Goal: Task Accomplishment & Management: Manage account settings

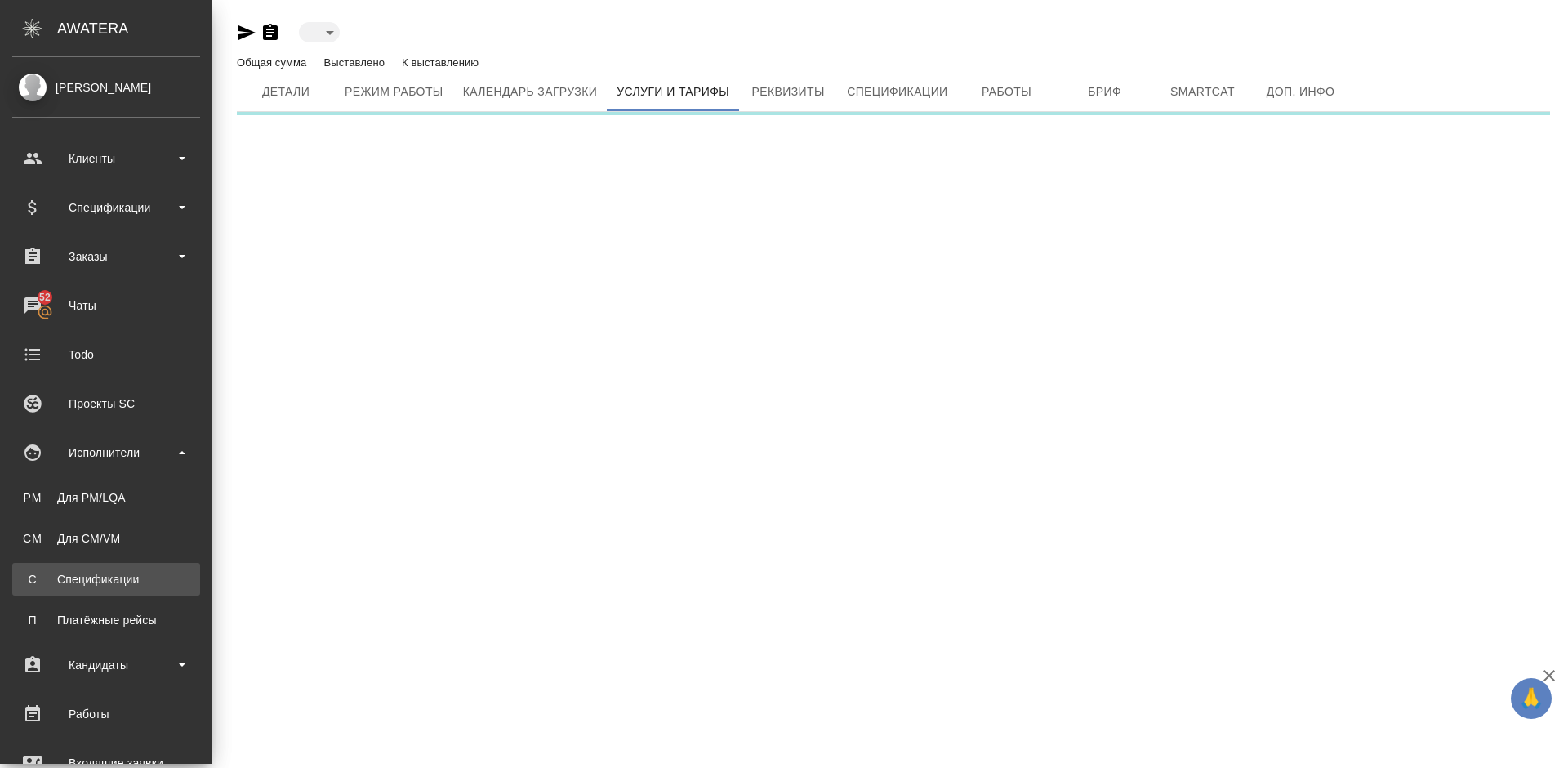
type input "active"
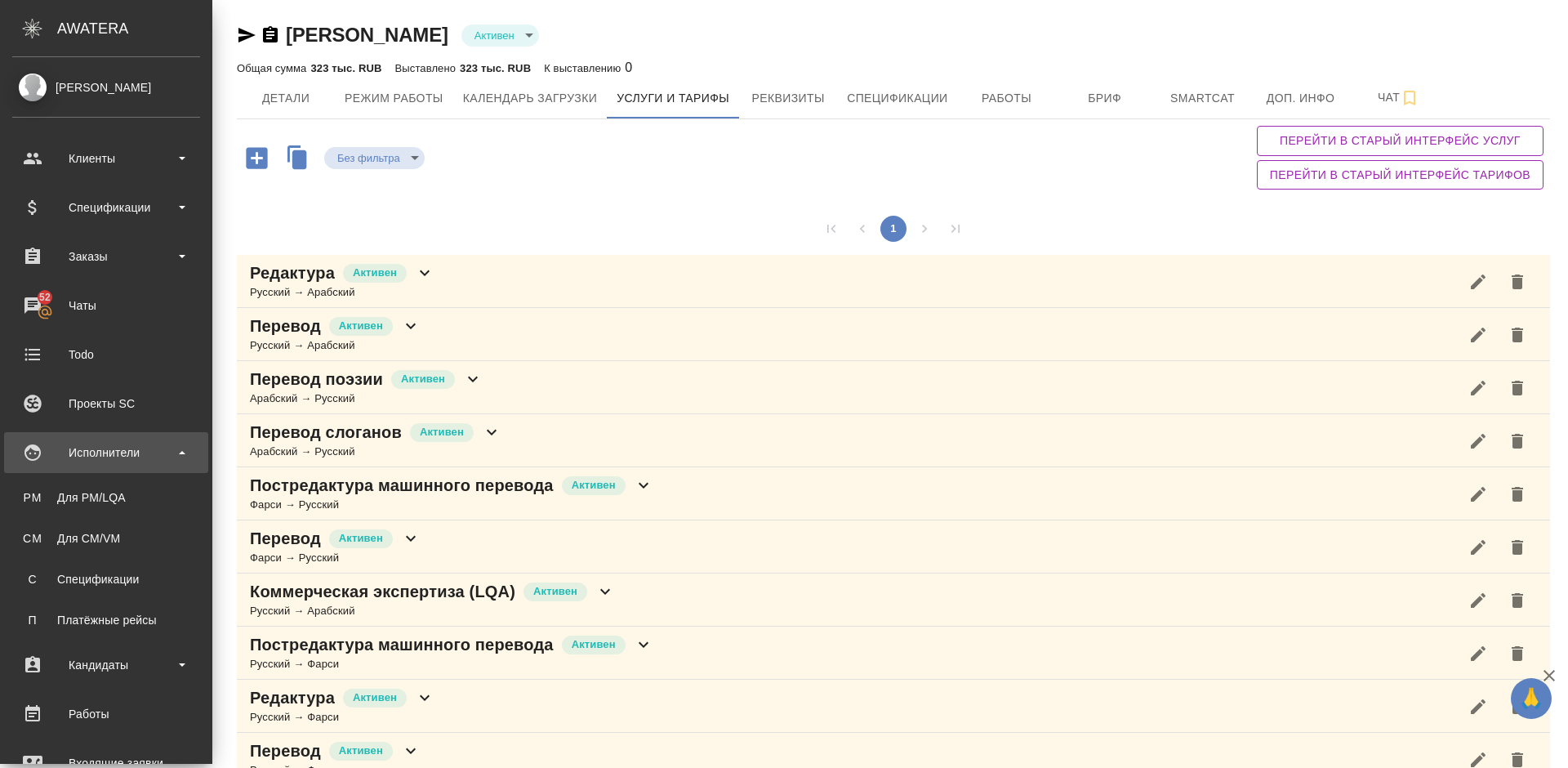
click at [144, 462] on div "Исполнители" at bounding box center [107, 452] width 188 height 24
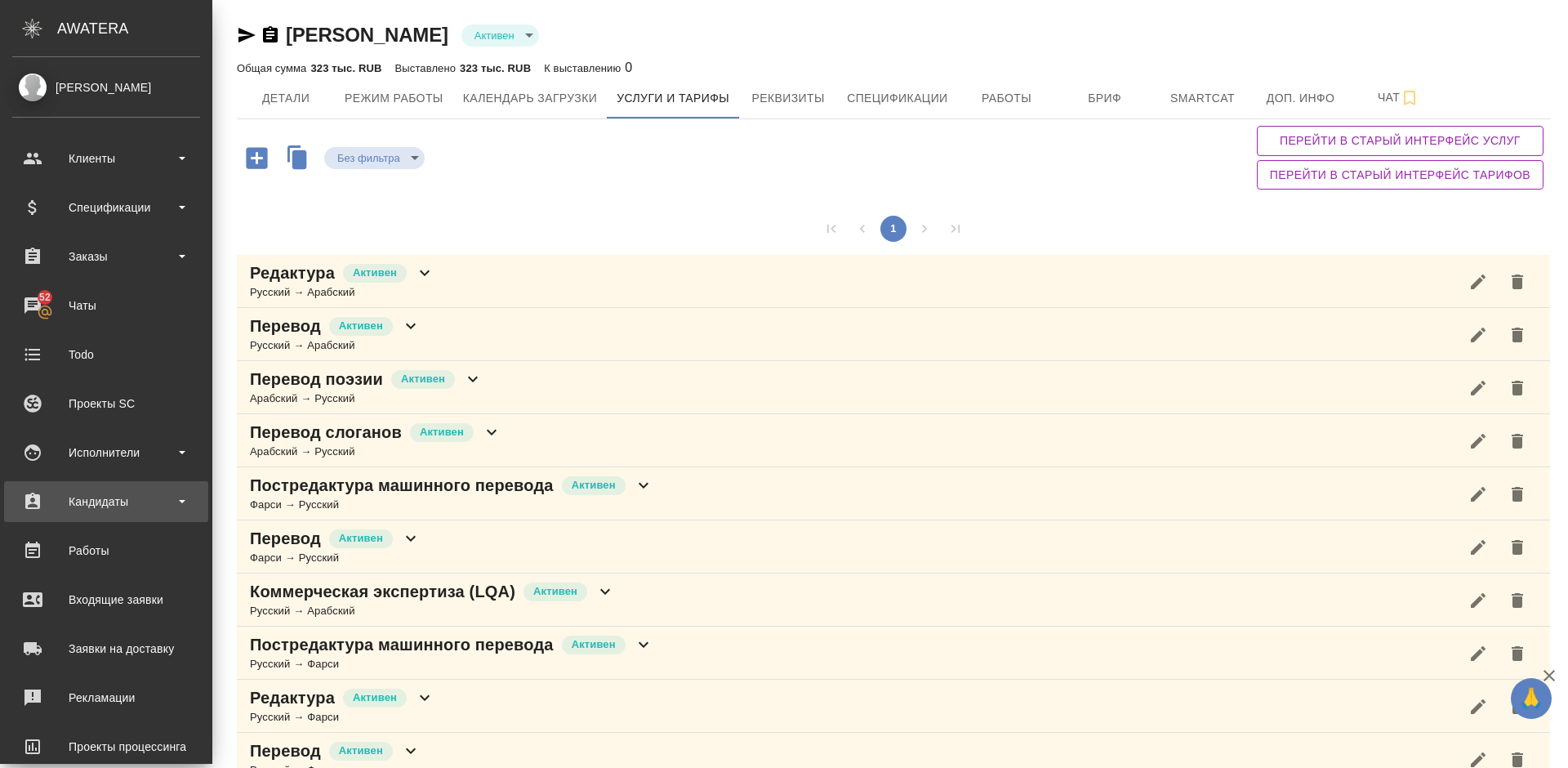
click at [148, 498] on div "Кандидаты" at bounding box center [107, 501] width 188 height 24
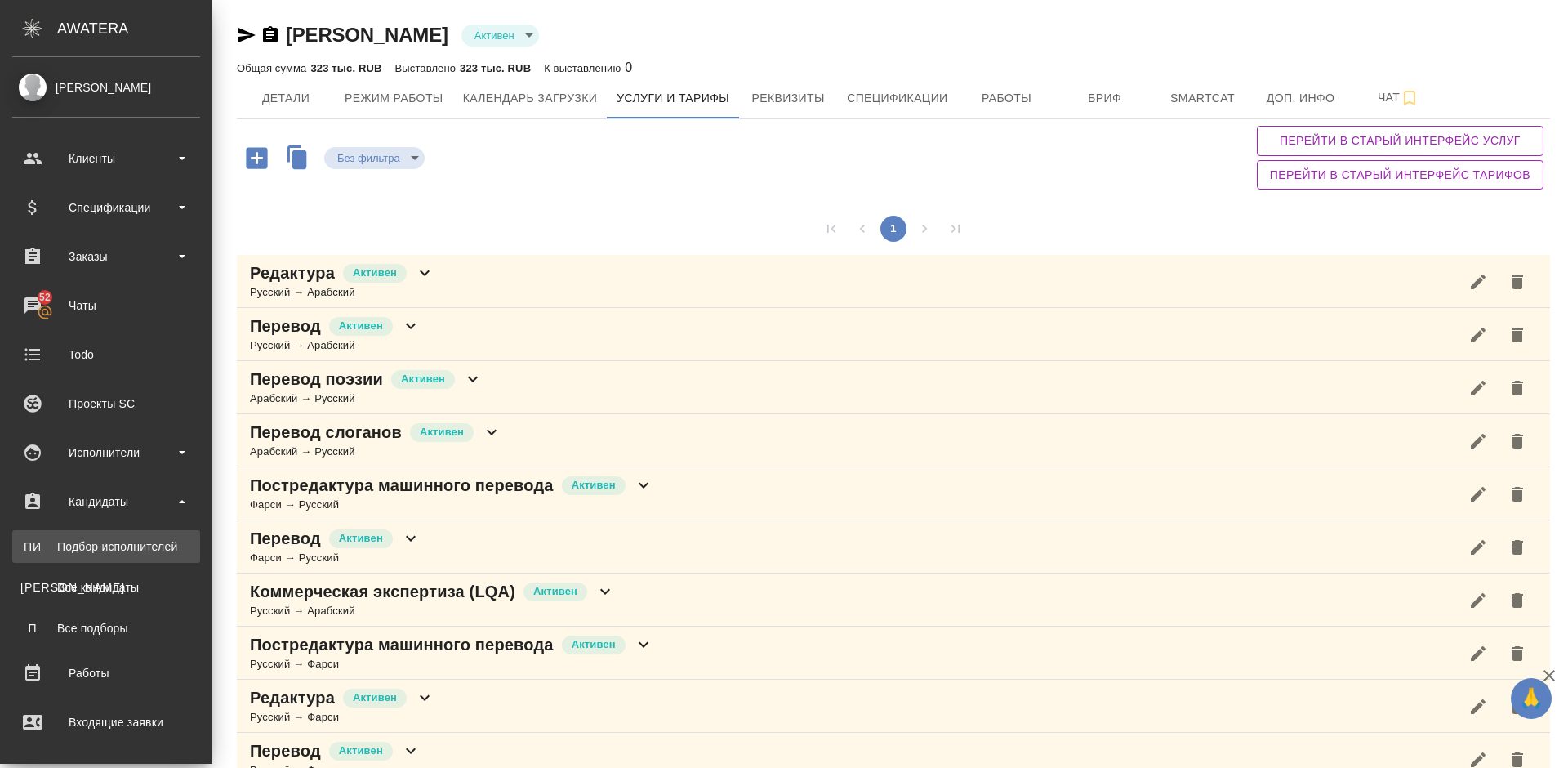
click at [143, 556] on link "ПИ Подбор исполнителей" at bounding box center [107, 547] width 188 height 33
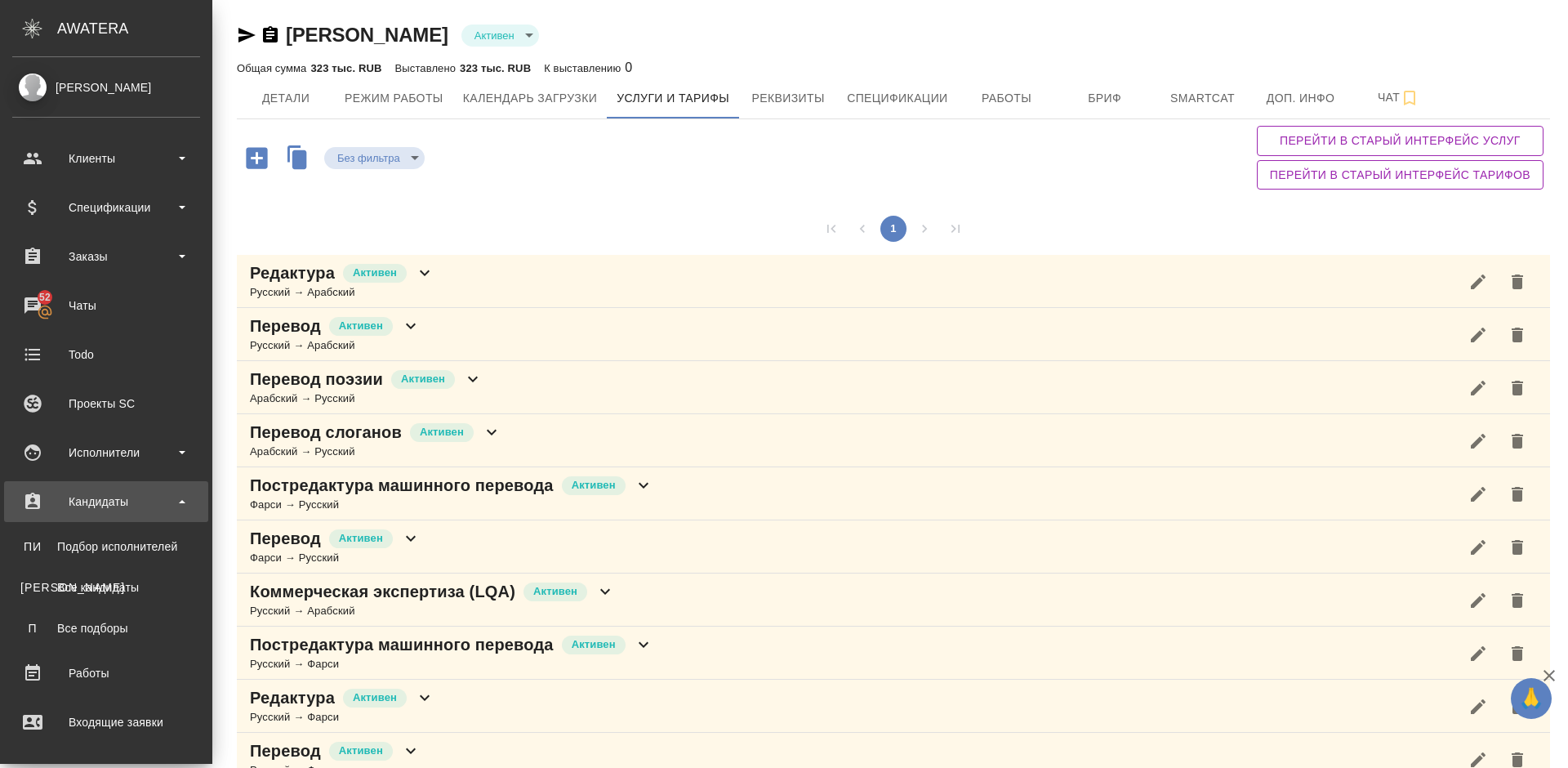
click at [130, 503] on div "Кандидаты" at bounding box center [107, 501] width 188 height 24
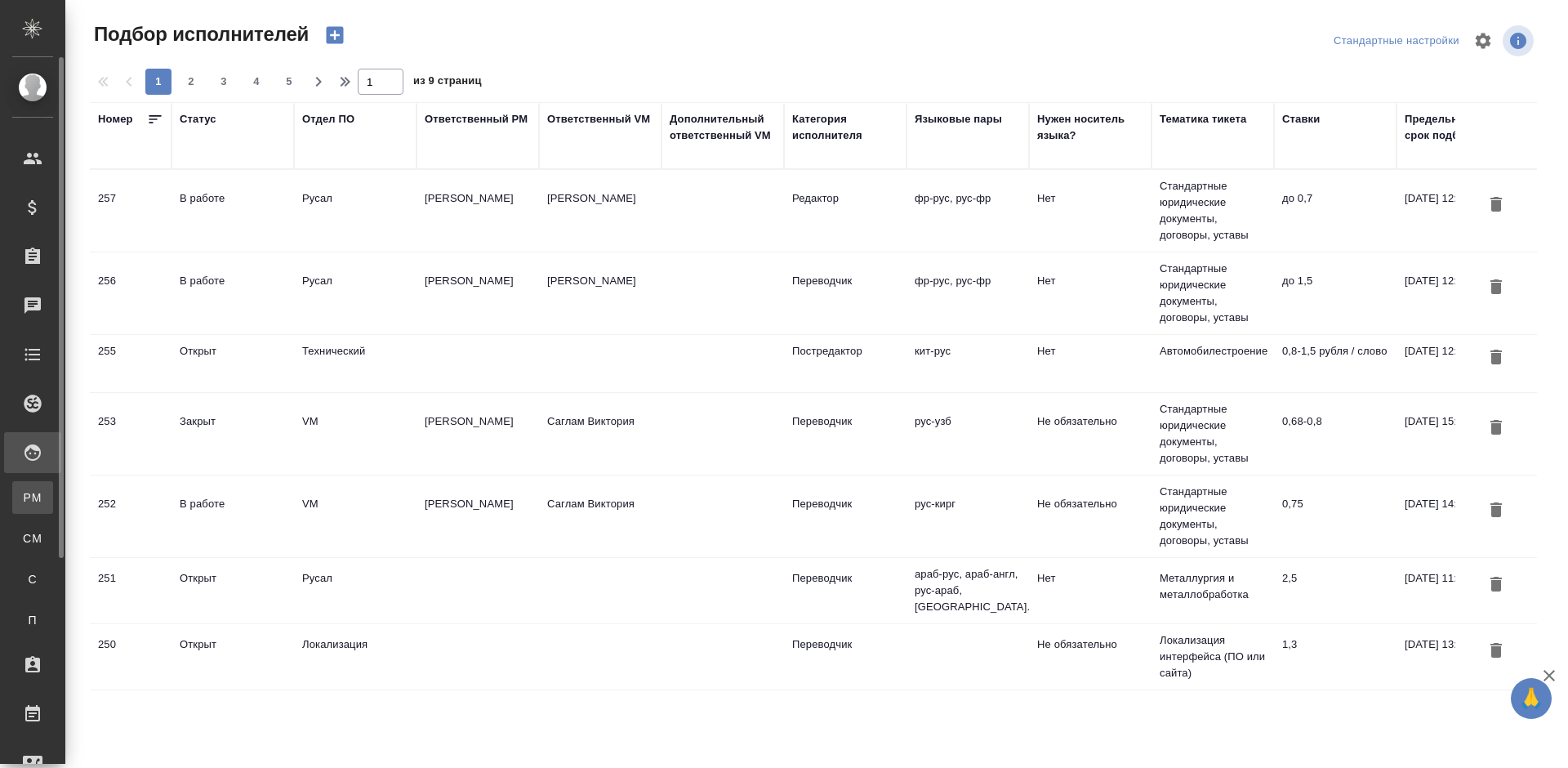
click at [24, 491] on div "Для PM/LQA" at bounding box center [12, 498] width 24 height 16
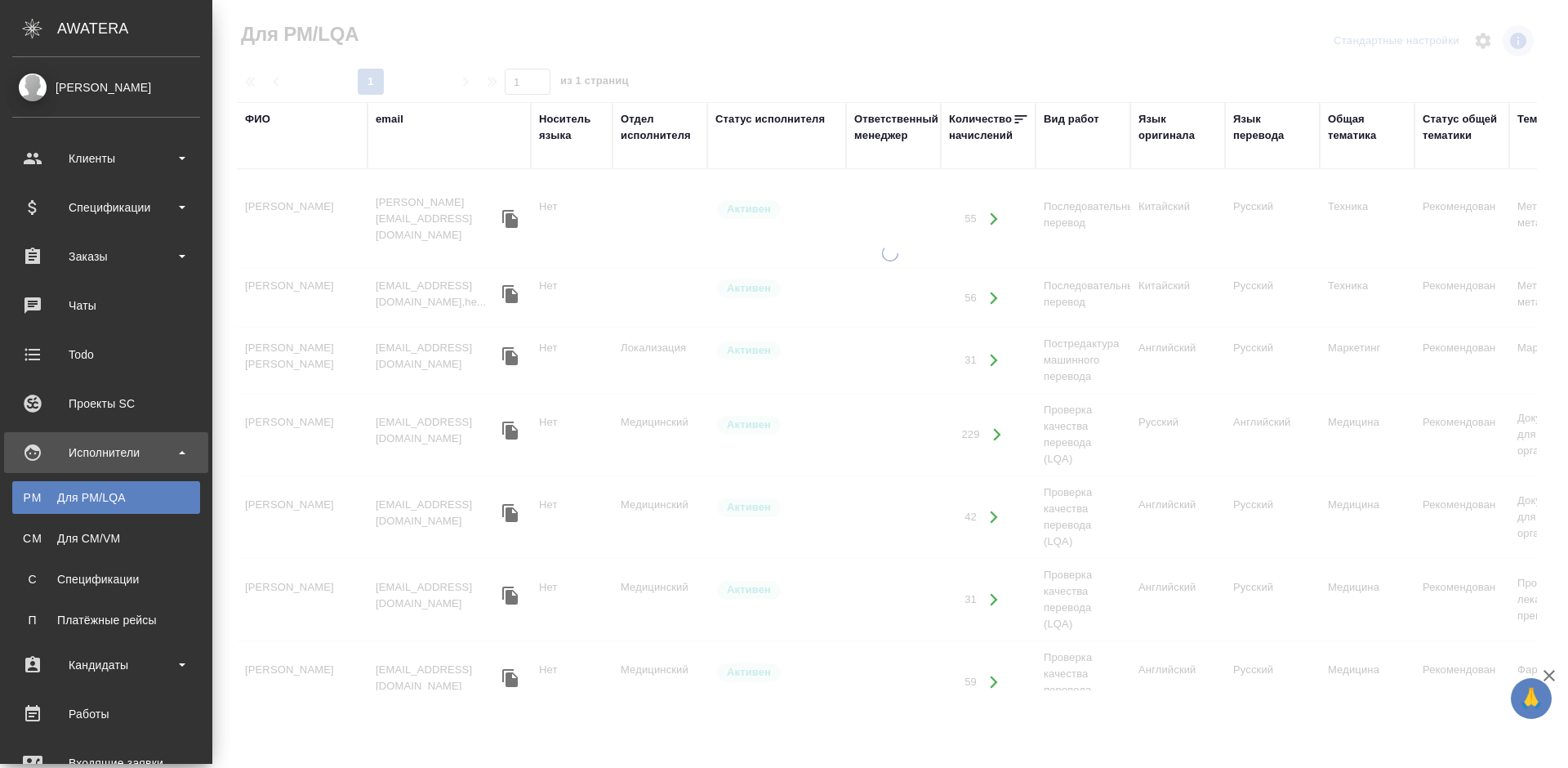
click at [34, 498] on div "Для PM/LQA" at bounding box center [107, 498] width 172 height 16
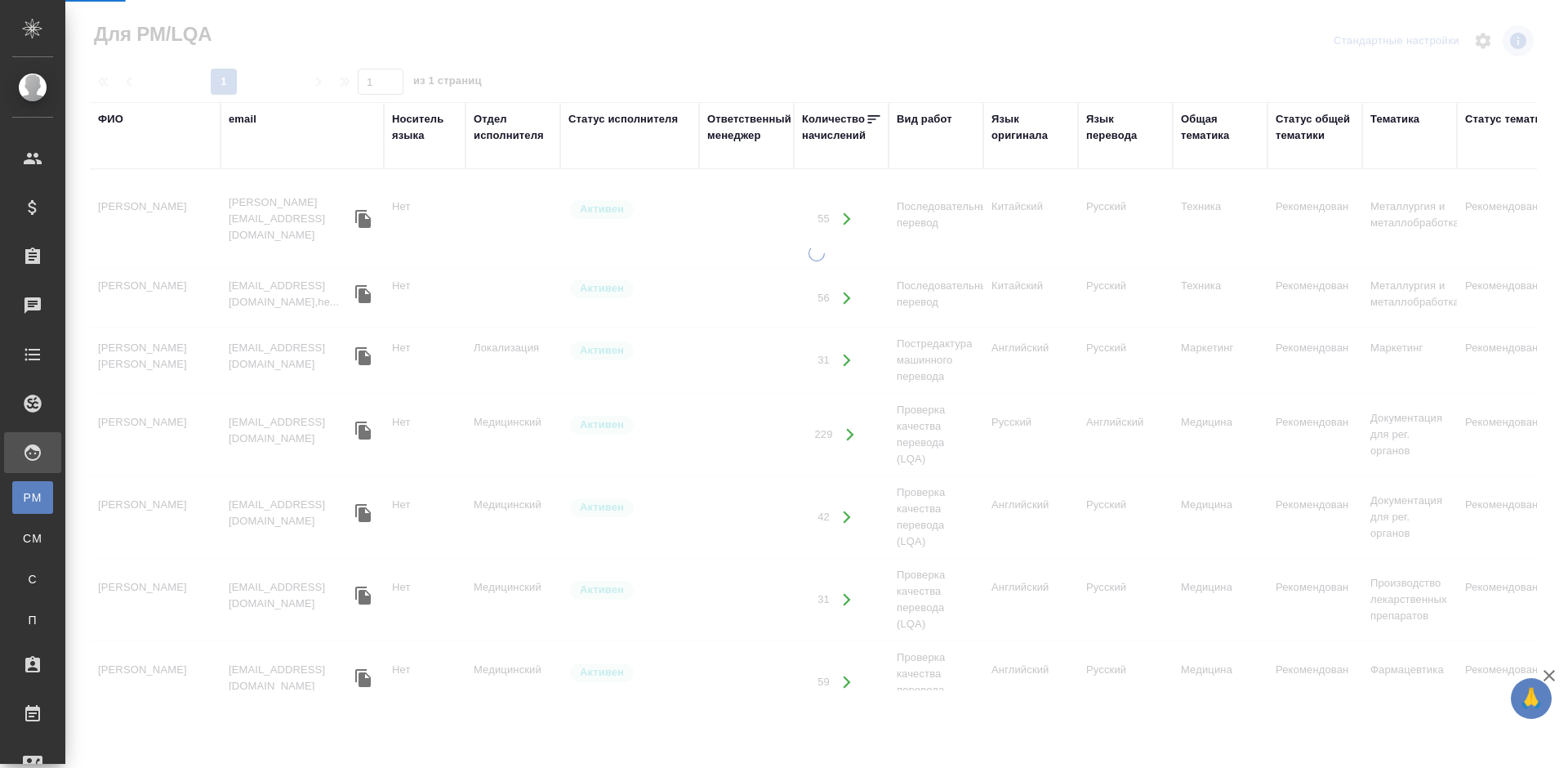
click at [34, 498] on span "PM" at bounding box center [33, 498] width 24 height 16
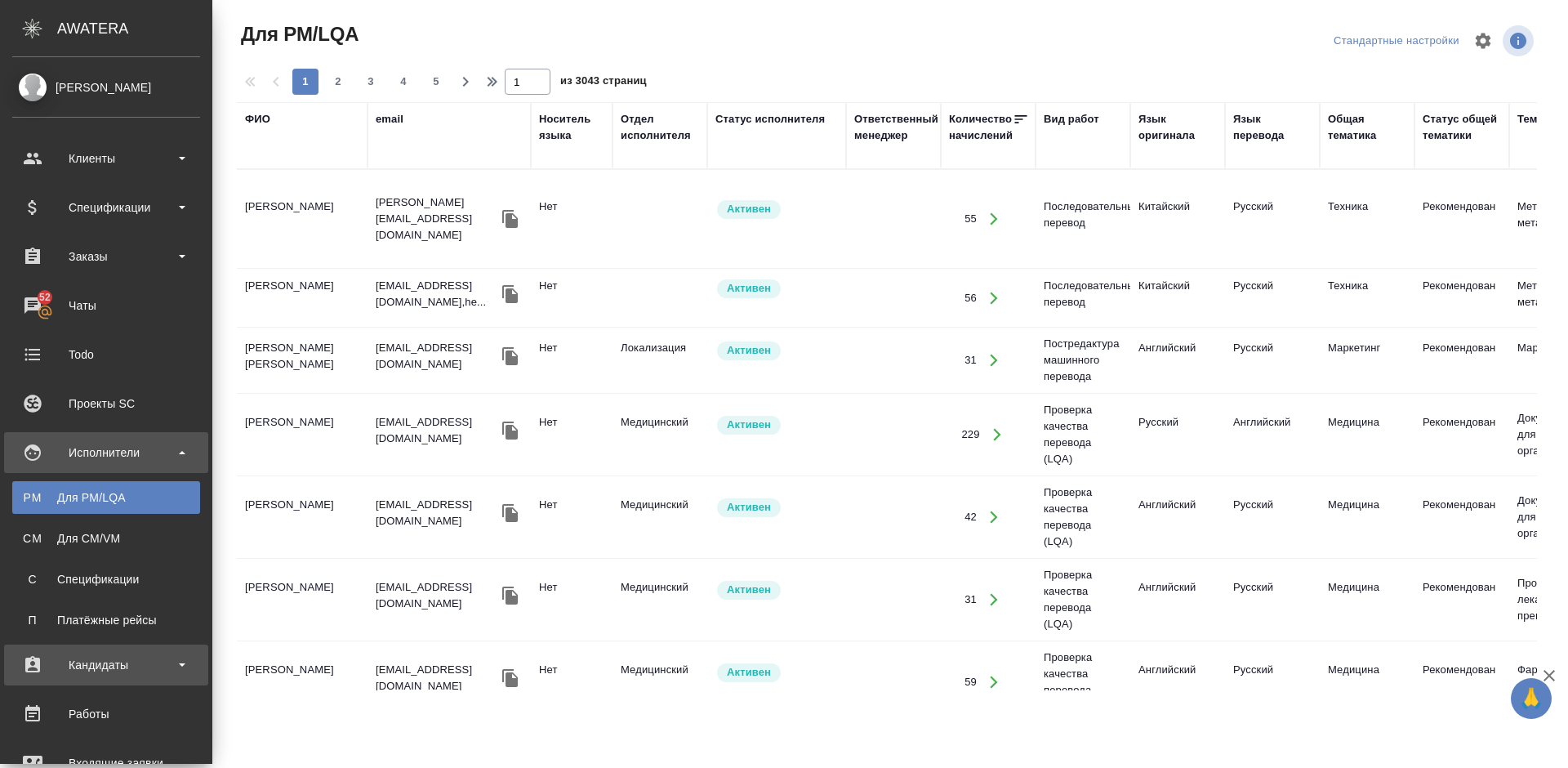
drag, startPoint x: 151, startPoint y: 666, endPoint x: 151, endPoint y: 701, distance: 35.0
click at [151, 666] on div "Кандидаты" at bounding box center [107, 664] width 188 height 24
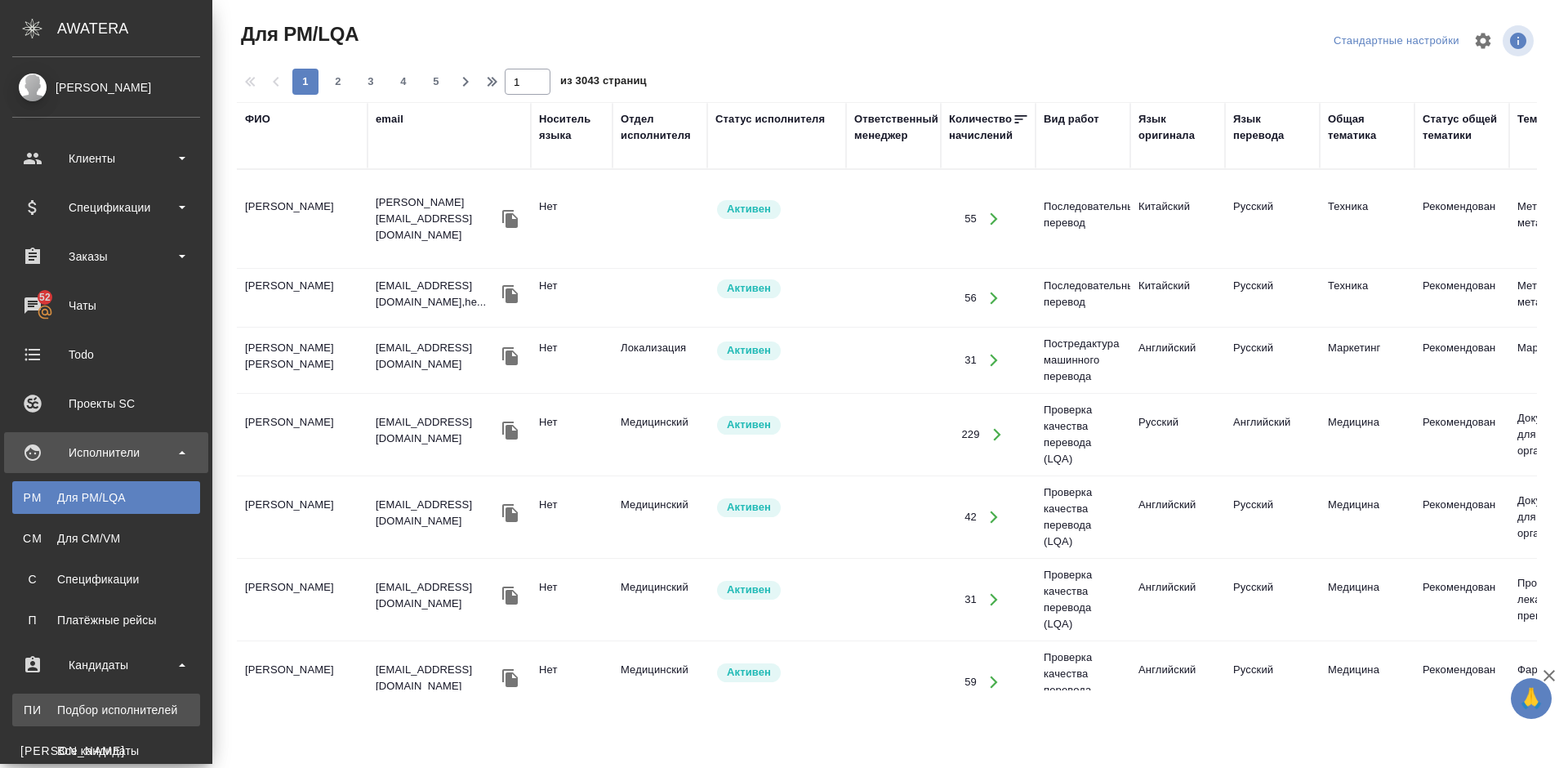
click at [126, 704] on div "Подбор исполнителей" at bounding box center [107, 710] width 172 height 16
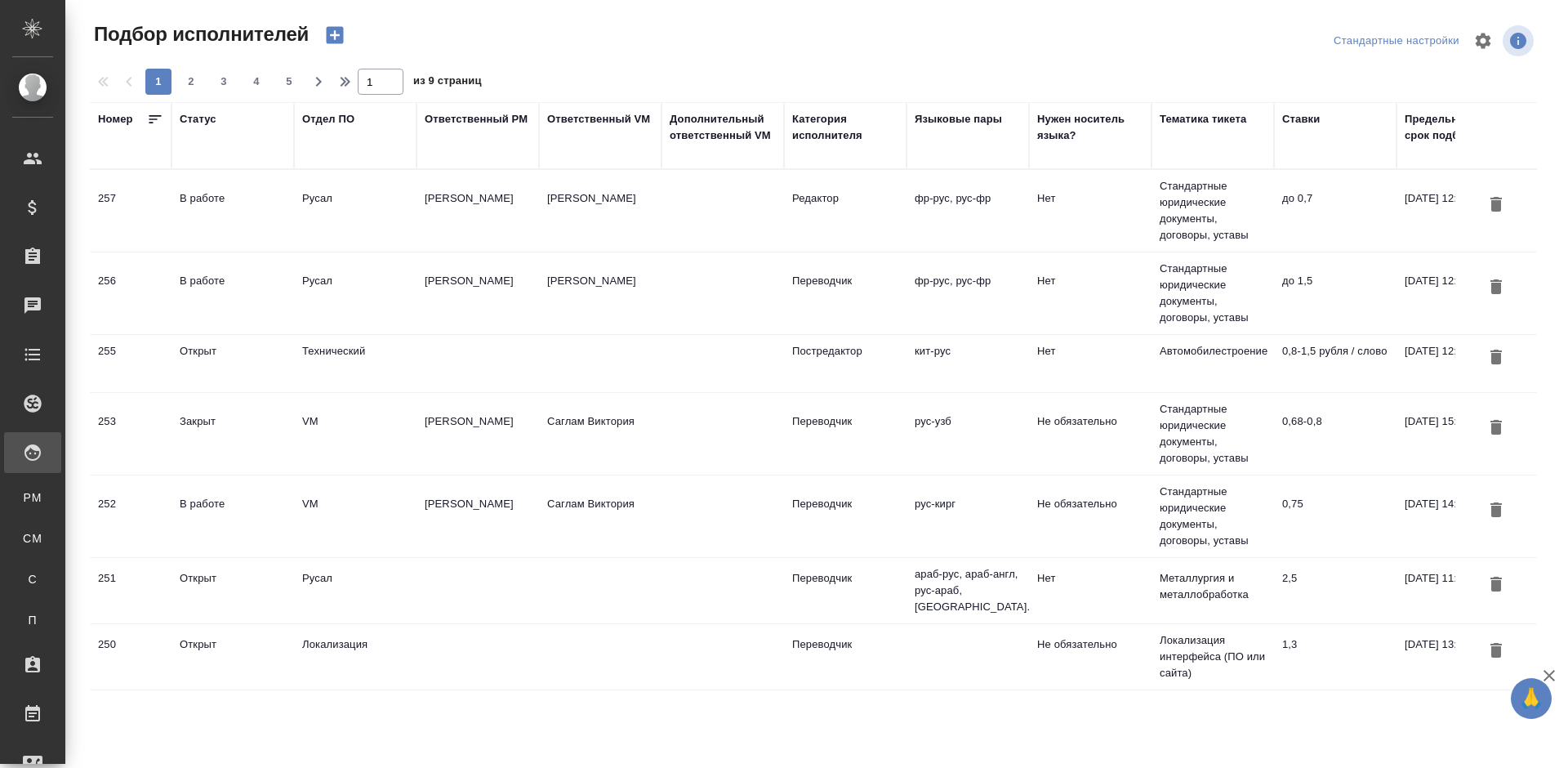
click at [356, 227] on td "Русал" at bounding box center [355, 211] width 123 height 57
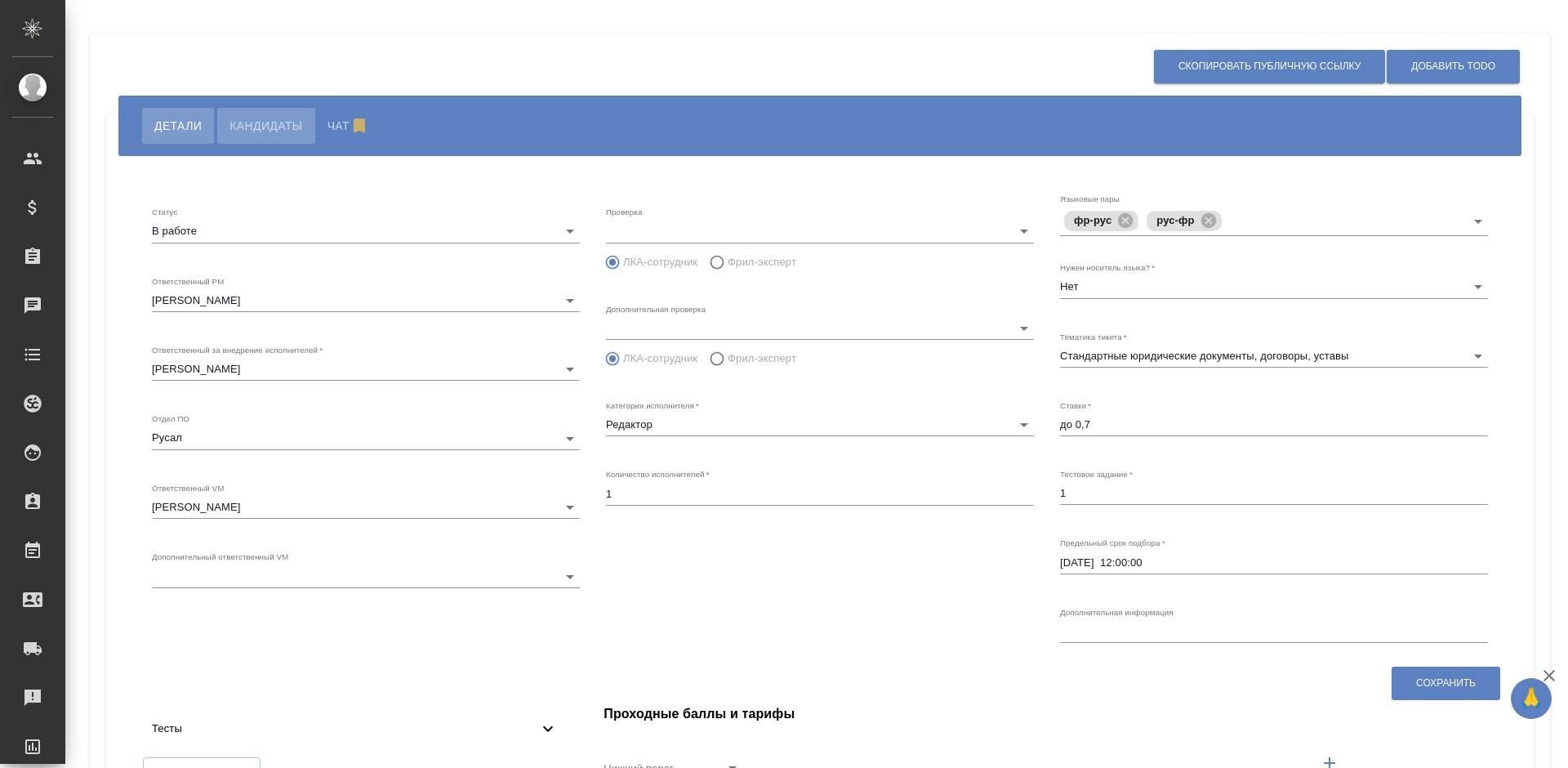
click at [284, 128] on span "Кандидаты" at bounding box center [266, 126] width 72 height 20
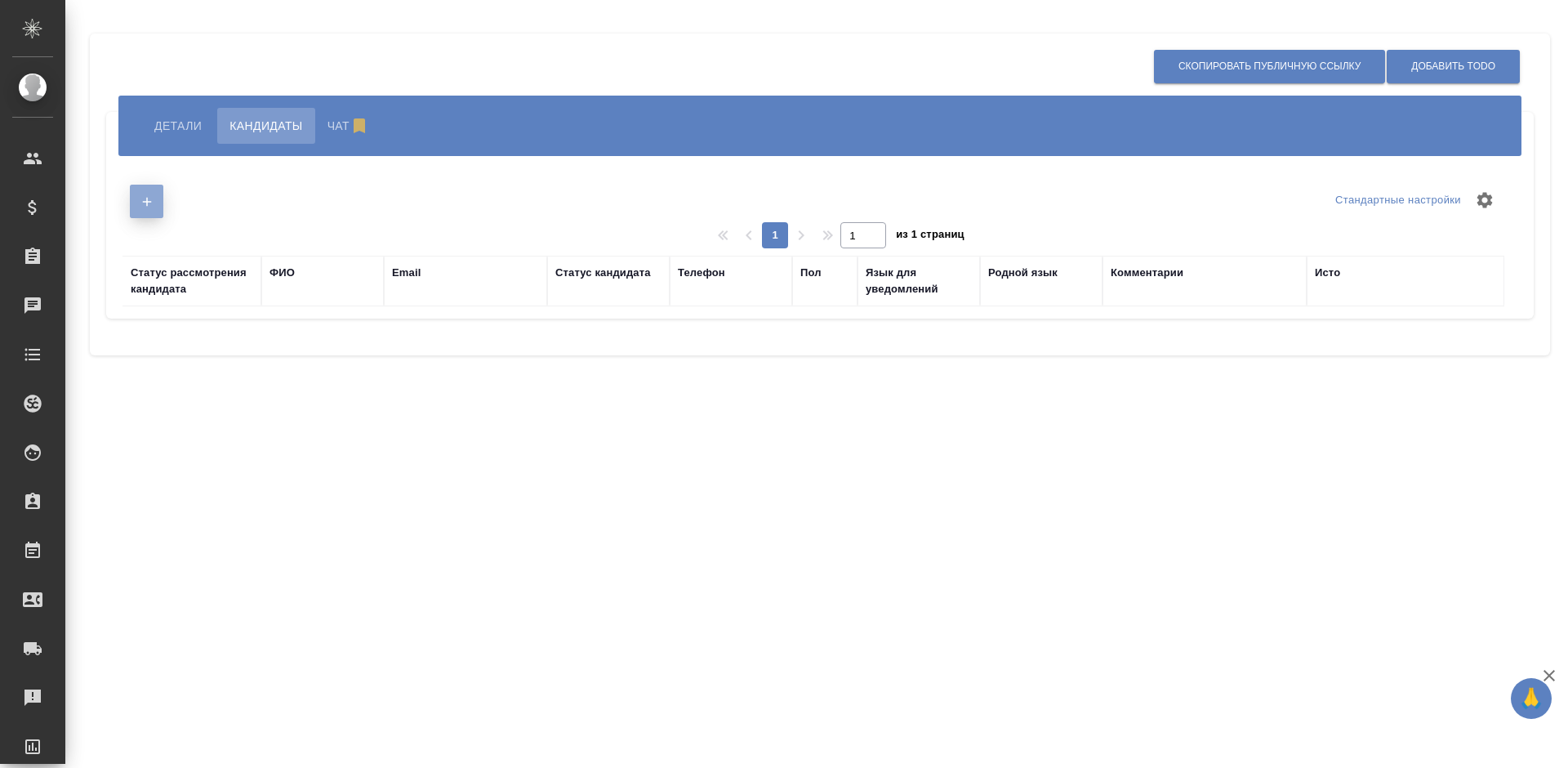
click at [152, 203] on icon "button" at bounding box center [147, 201] width 14 height 14
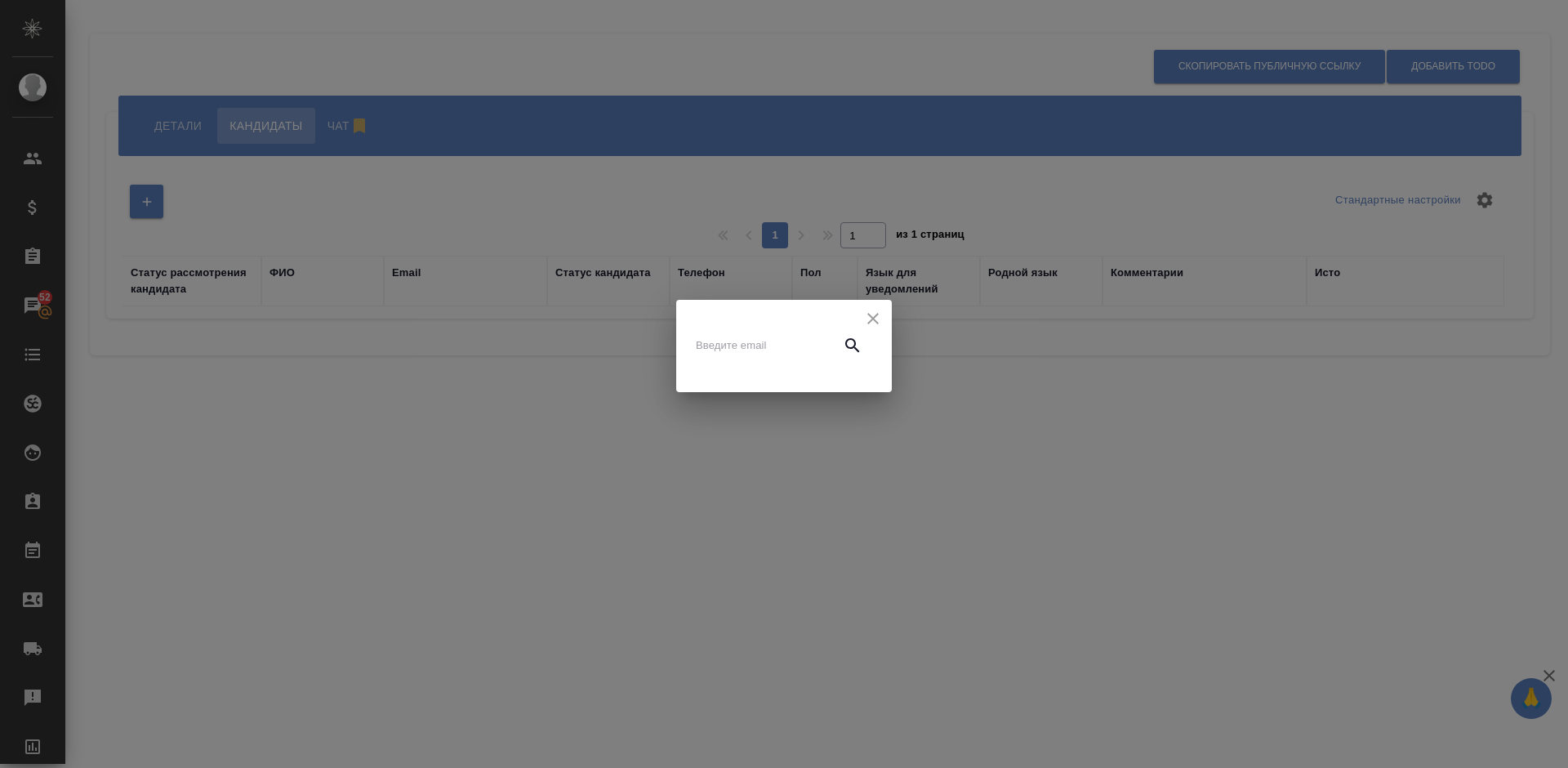
click at [877, 313] on icon "close" at bounding box center [873, 319] width 20 height 20
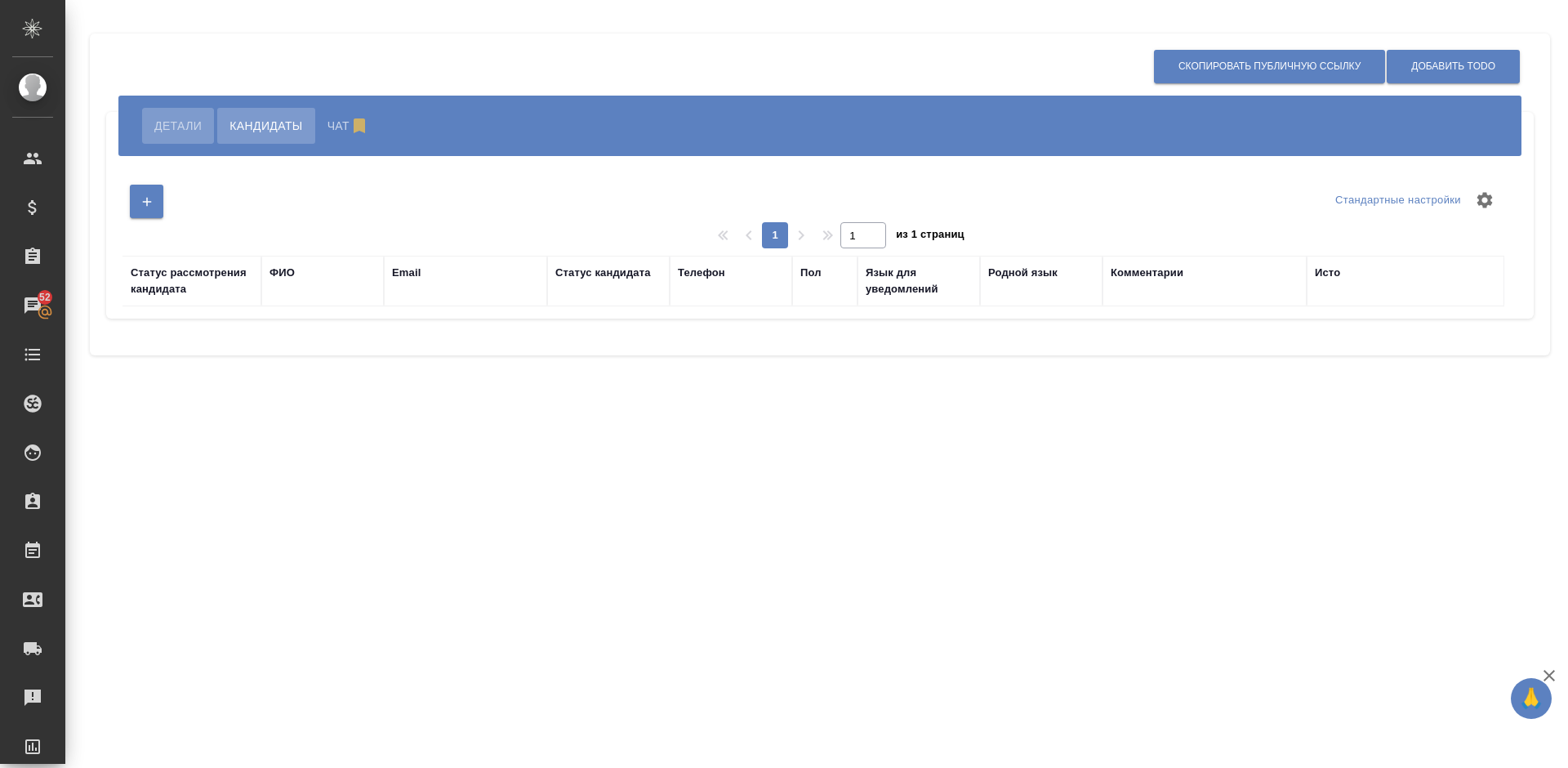
click at [184, 135] on span "Детали" at bounding box center [178, 126] width 47 height 20
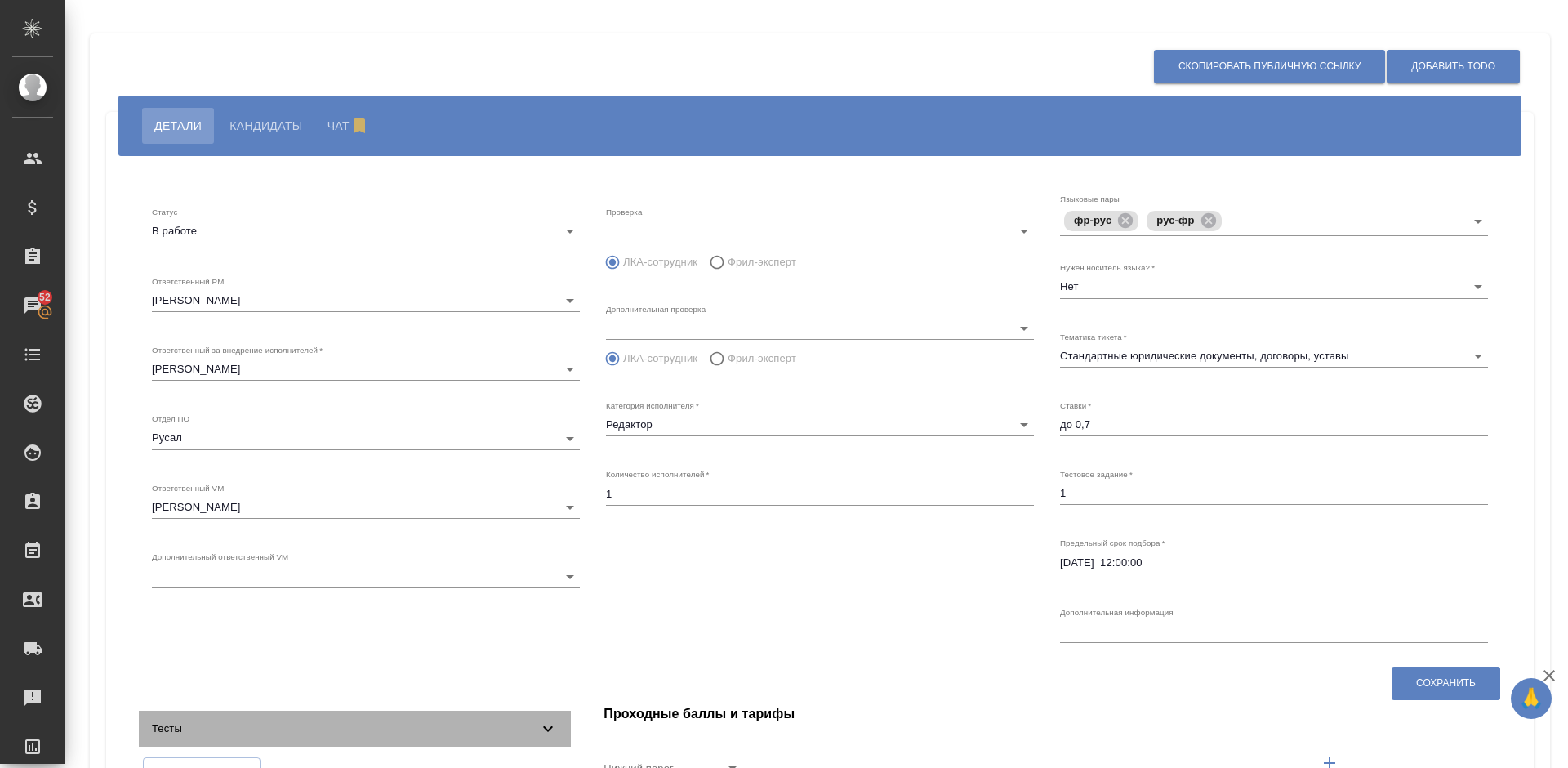
click at [405, 735] on span "Тесты" at bounding box center [345, 728] width 387 height 16
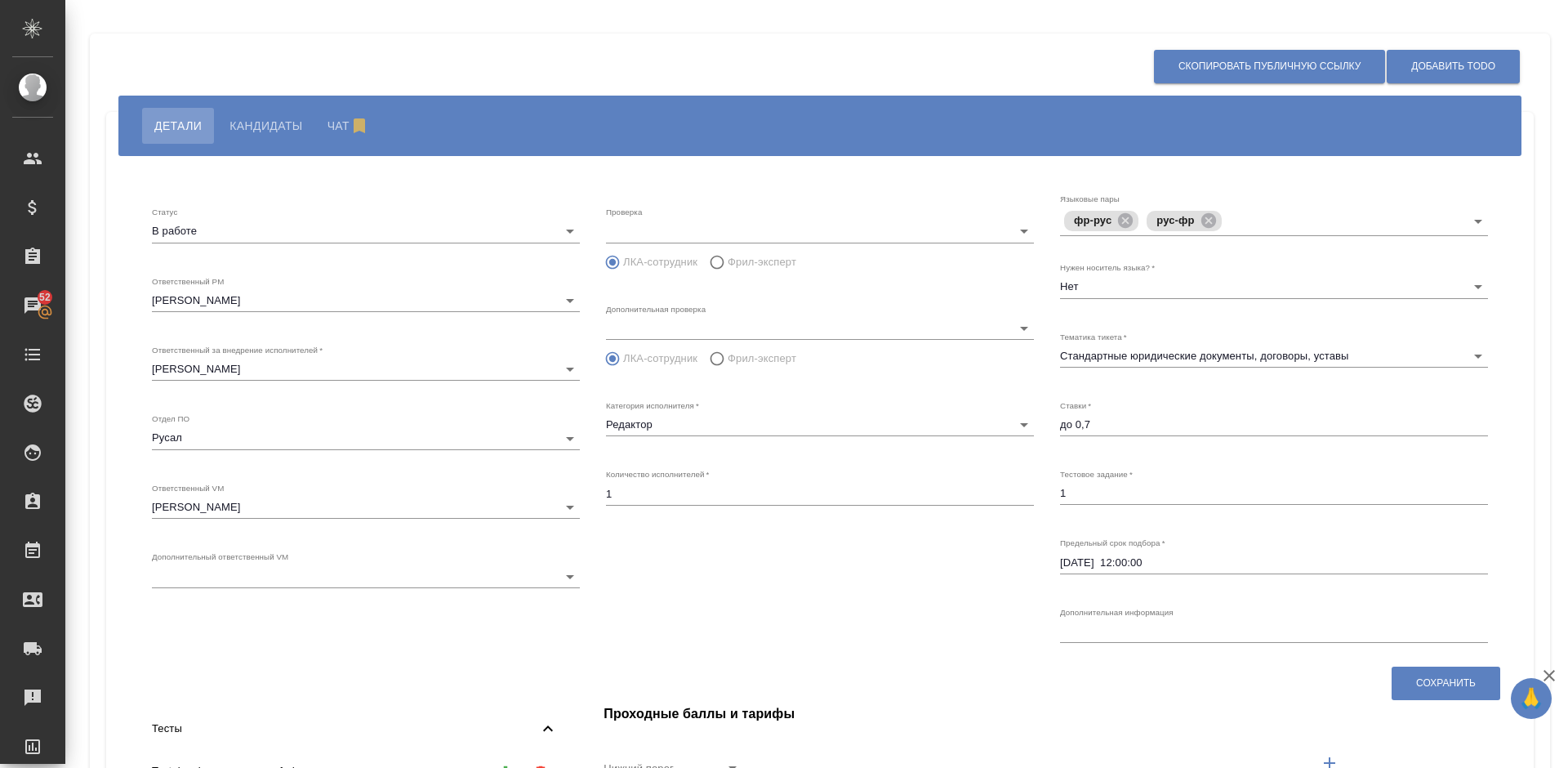
click at [403, 658] on div "Статус В работе inProgress Ответственный PM [PERSON_NAME] 6188e49df9de1a681d7e5…" at bounding box center [366, 421] width 454 height 482
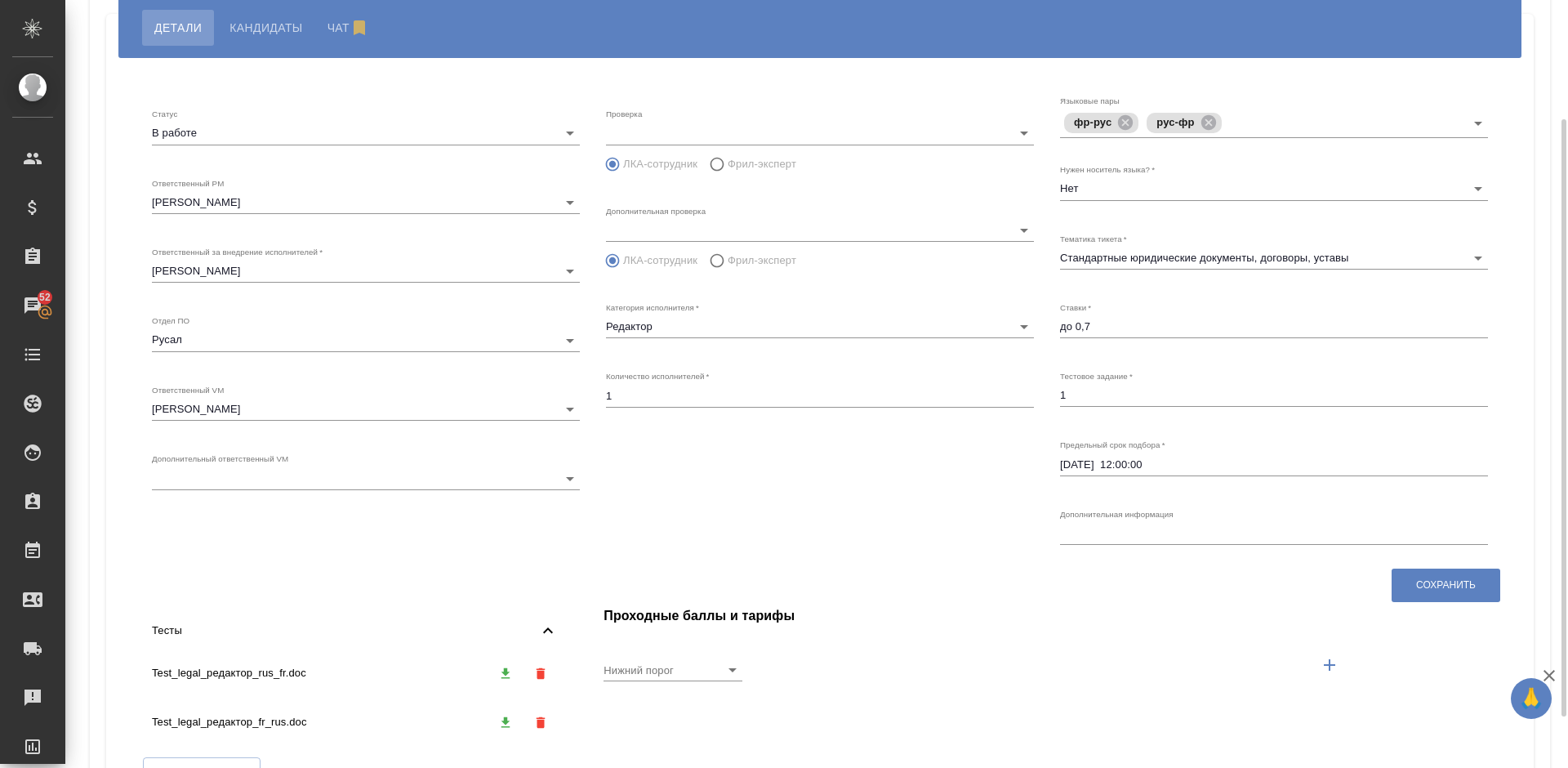
scroll to position [147, 0]
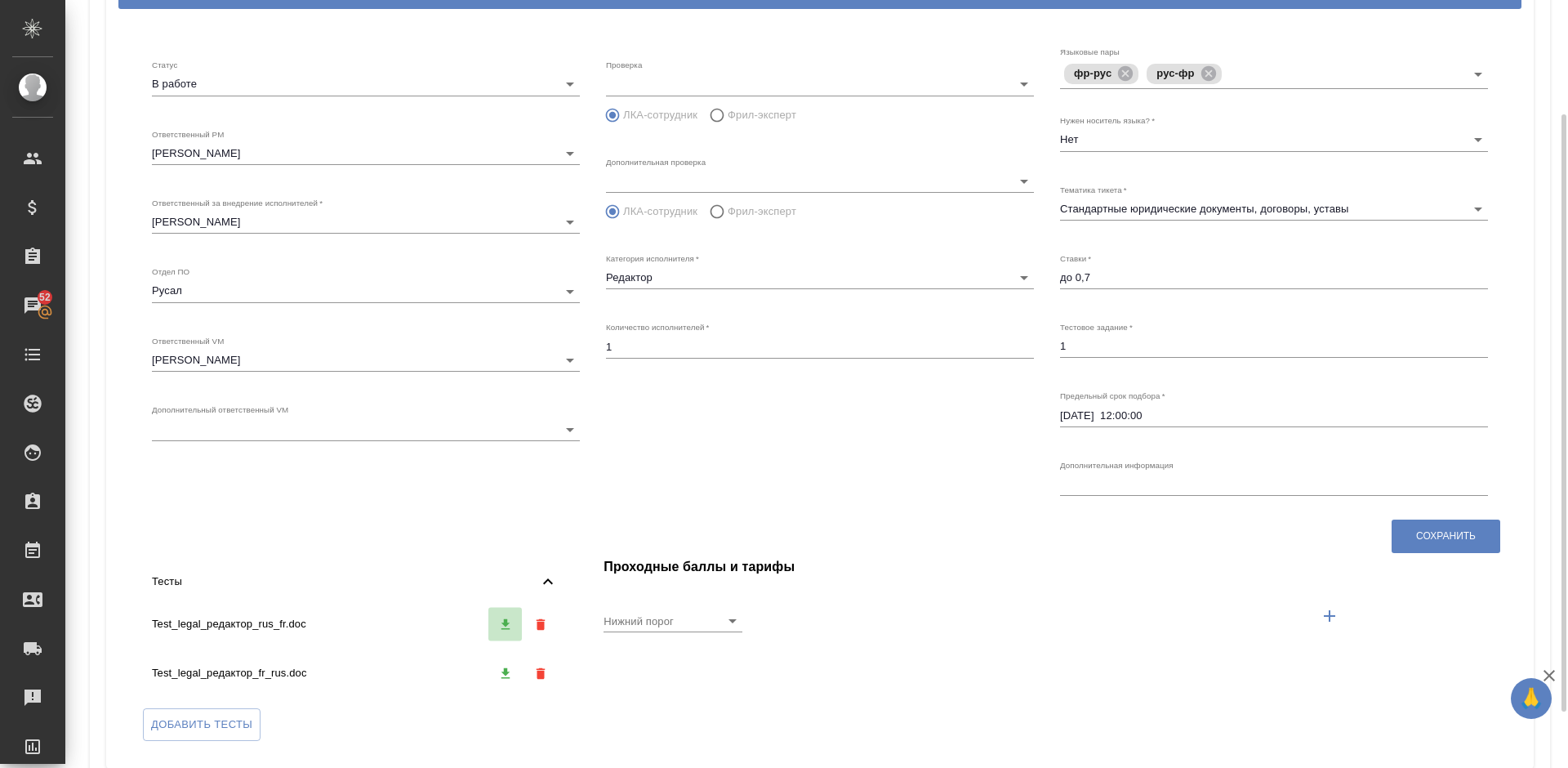
click at [502, 621] on icon "button" at bounding box center [505, 624] width 14 height 14
click at [511, 669] on icon "button" at bounding box center [505, 673] width 14 height 14
